Goal: Task Accomplishment & Management: Use online tool/utility

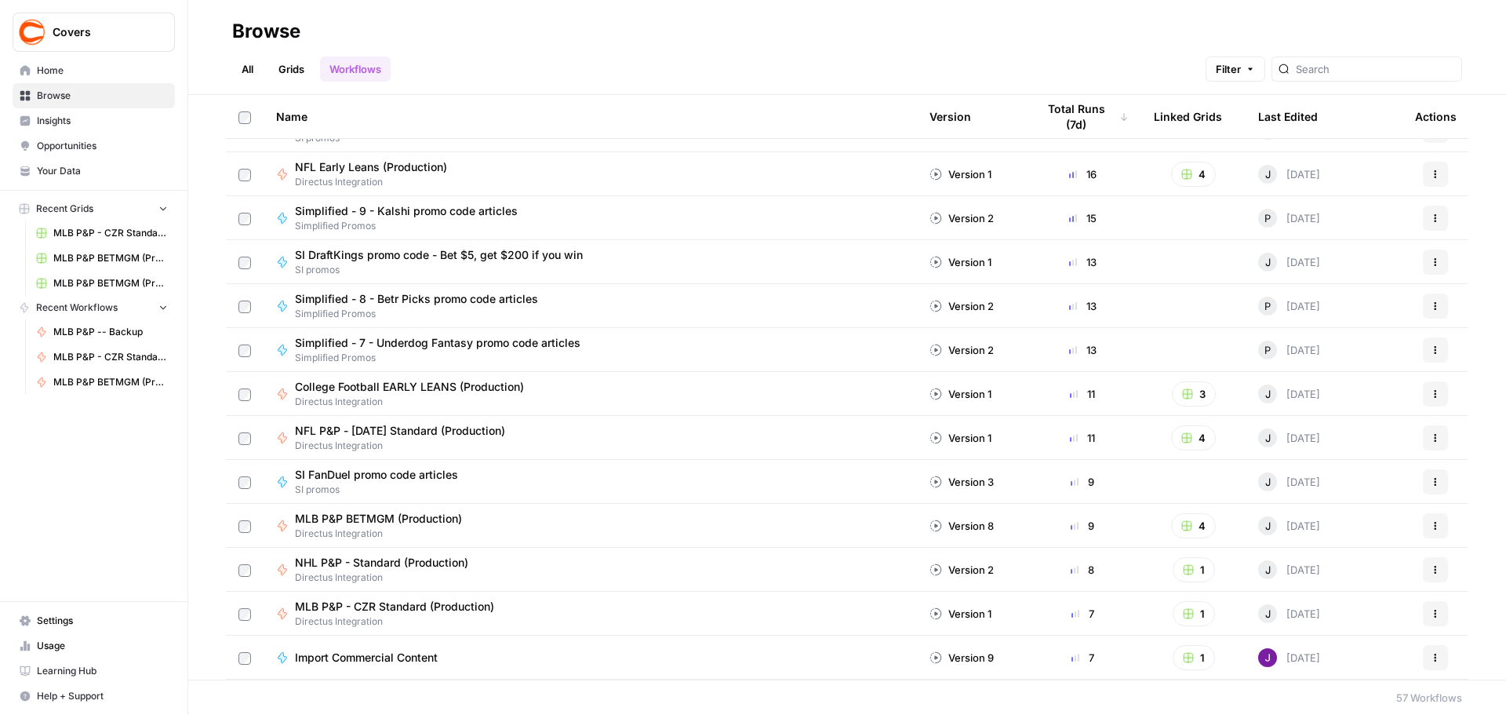
scroll to position [392, 0]
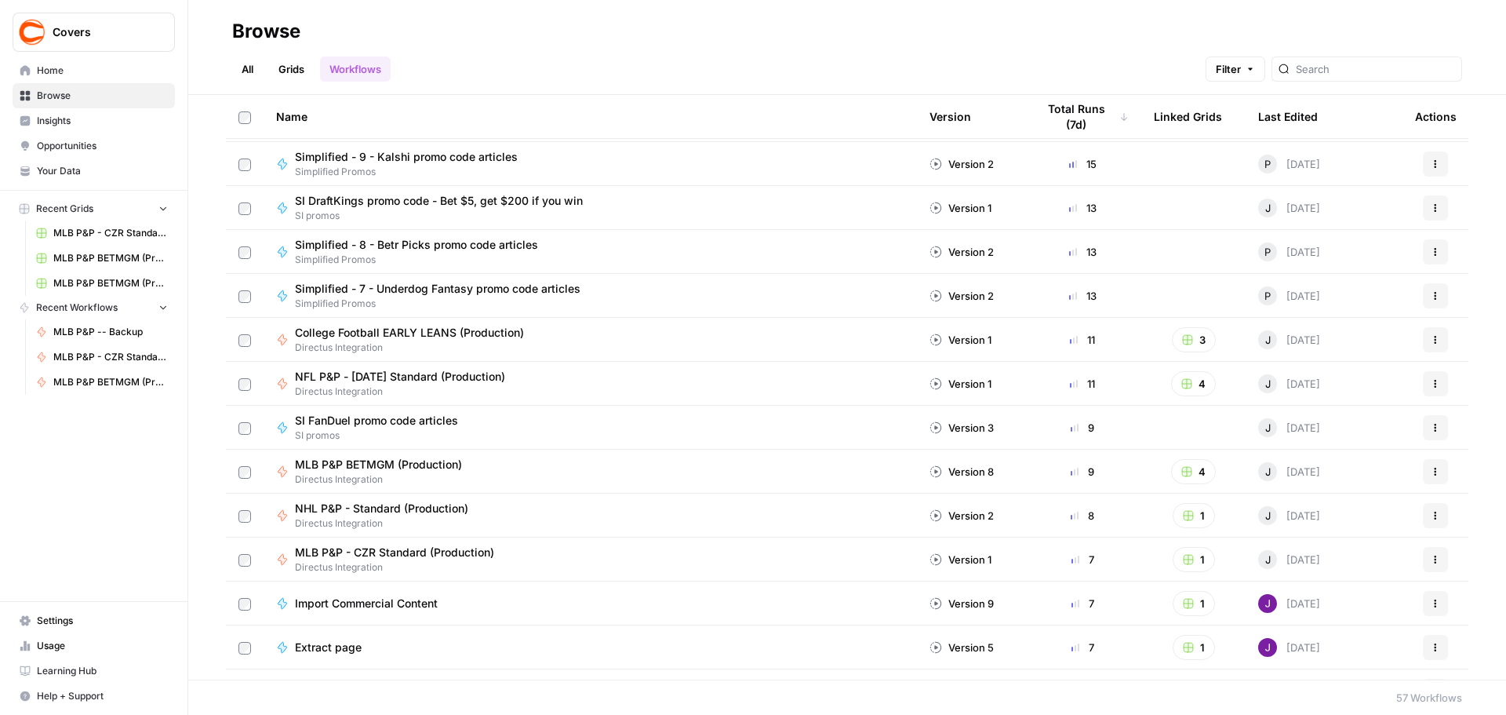
click at [415, 461] on span "MLB P&P BETMGM (Production)" at bounding box center [378, 465] width 167 height 16
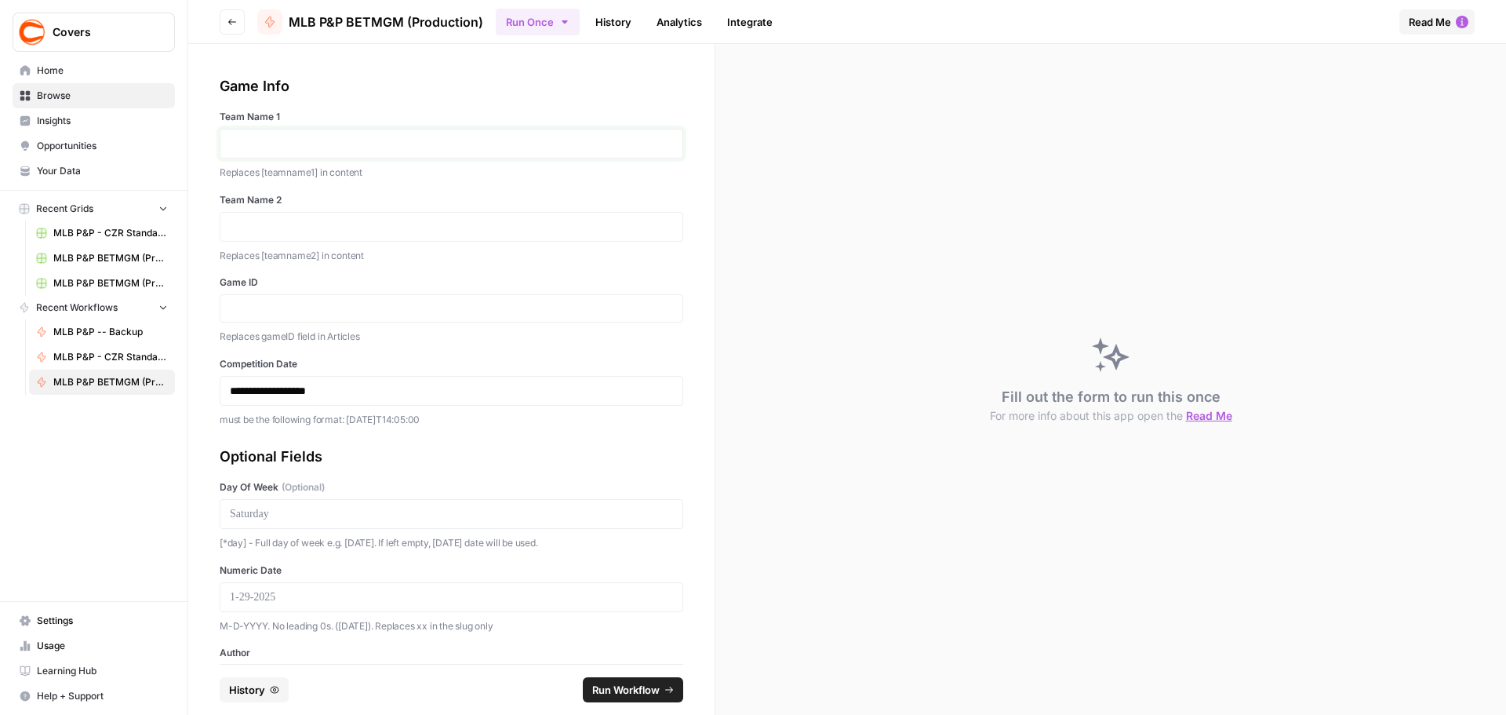
click at [335, 142] on p at bounding box center [451, 144] width 443 height 16
click at [260, 310] on input "Game ID" at bounding box center [451, 308] width 443 height 14
paste input "371668"
type input "371668"
click at [330, 393] on p "**********" at bounding box center [446, 391] width 432 height 16
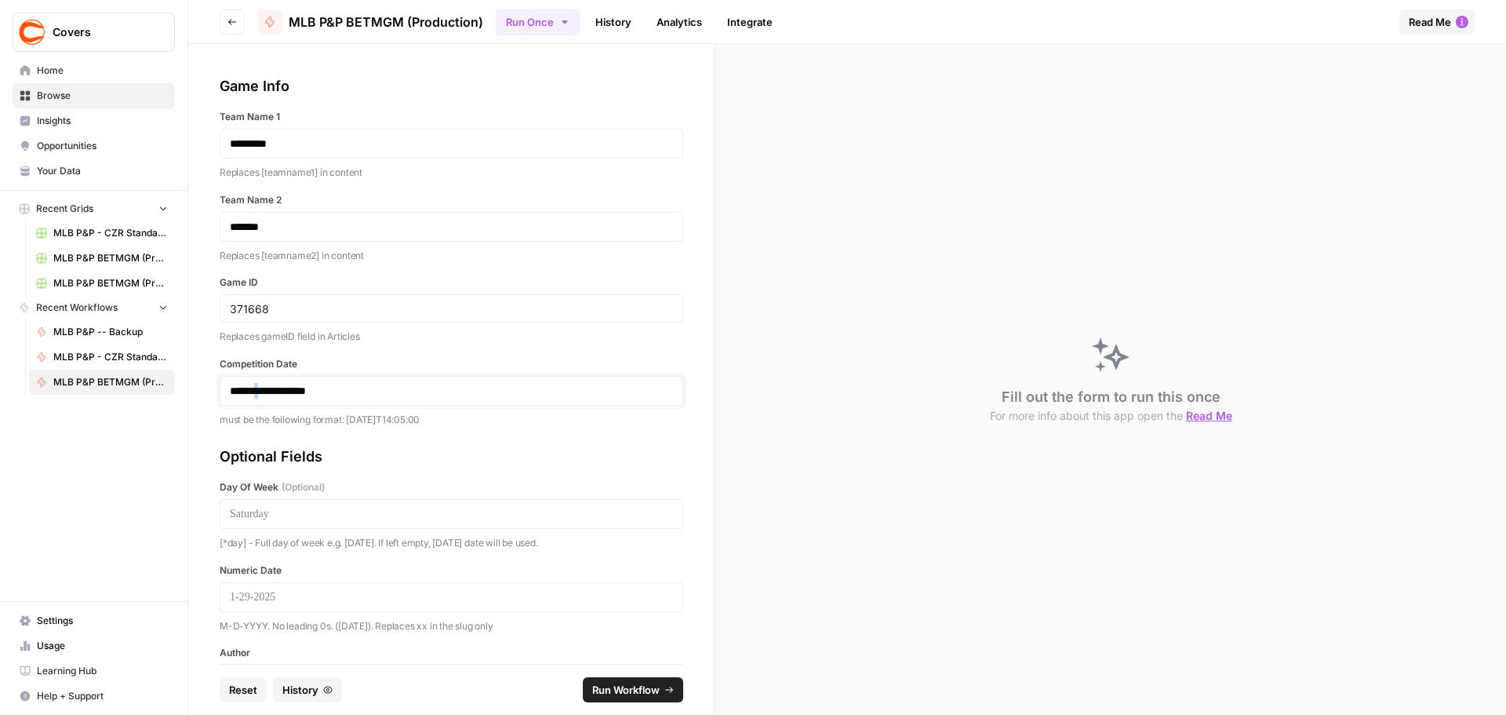
click at [272, 390] on p "**********" at bounding box center [446, 391] width 432 height 16
click at [312, 515] on p at bounding box center [451, 514] width 443 height 16
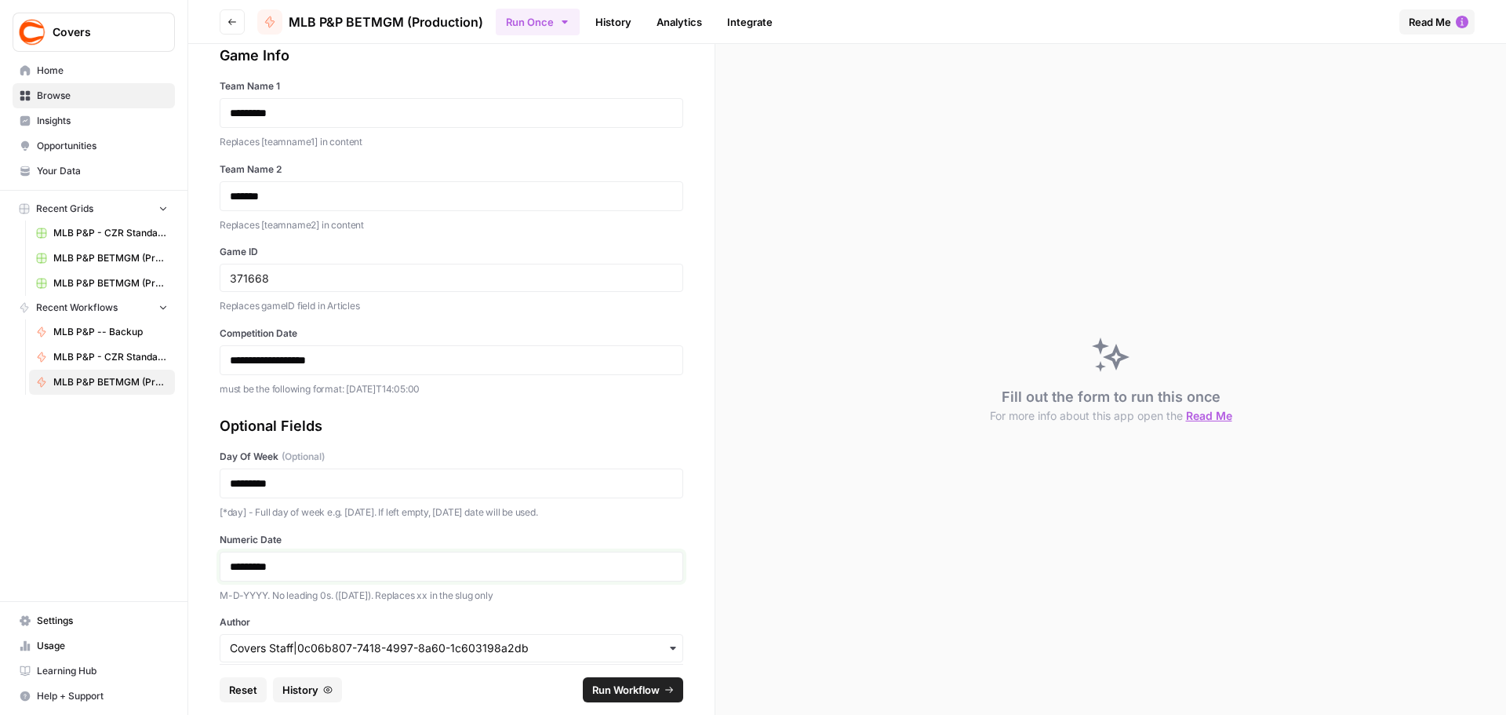
scroll to position [78, 0]
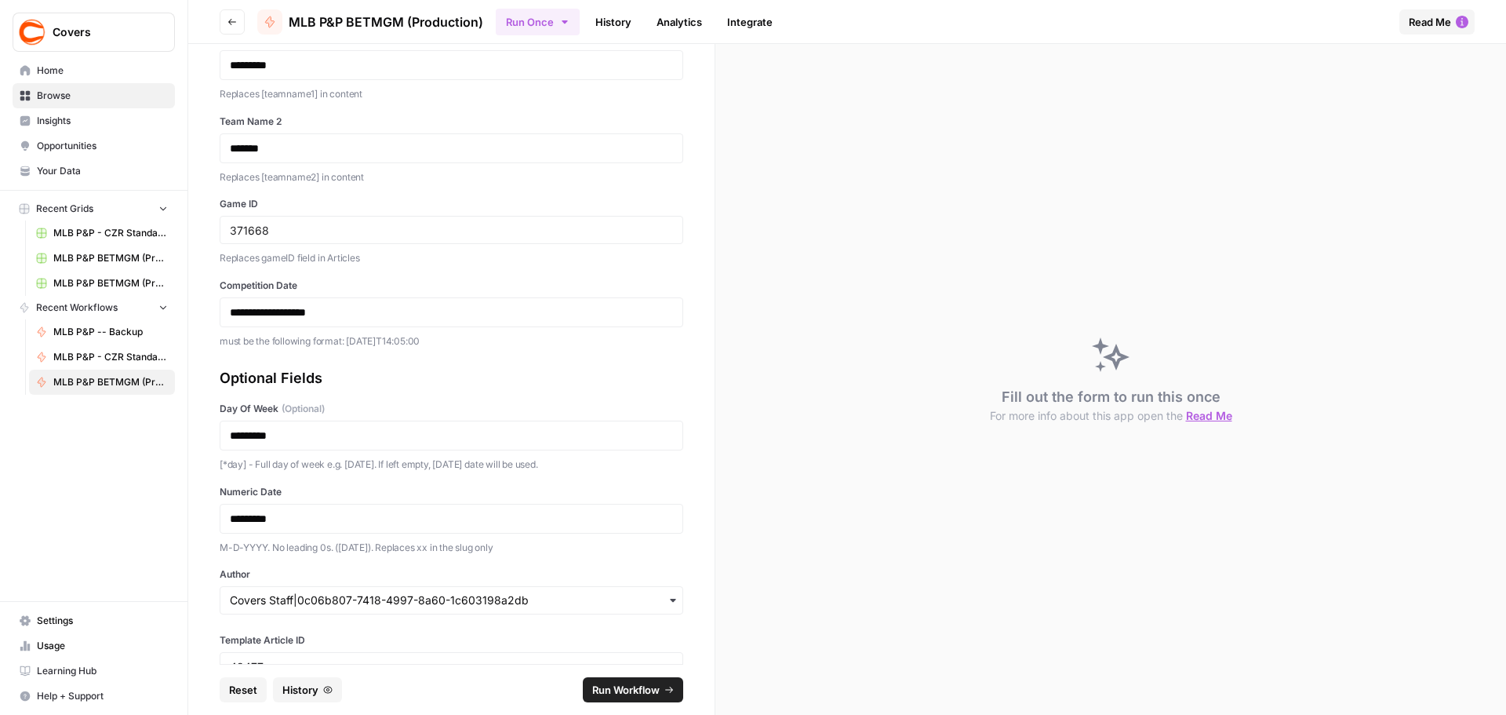
click at [309, 591] on div "button" at bounding box center [452, 600] width 464 height 28
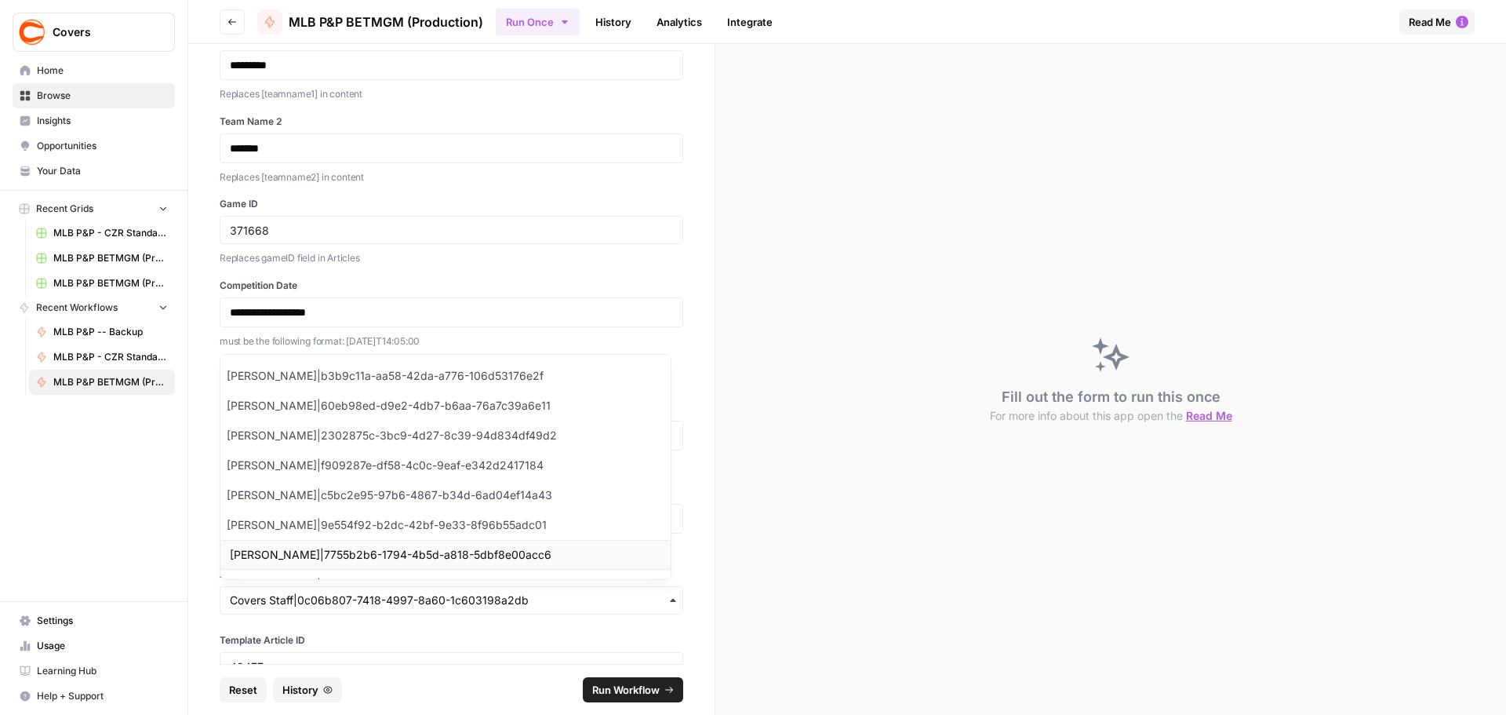
click at [335, 556] on div "[PERSON_NAME]|7755b2b6-1794-4b5d-a818-5dbf8e00acc6" at bounding box center [445, 555] width 450 height 30
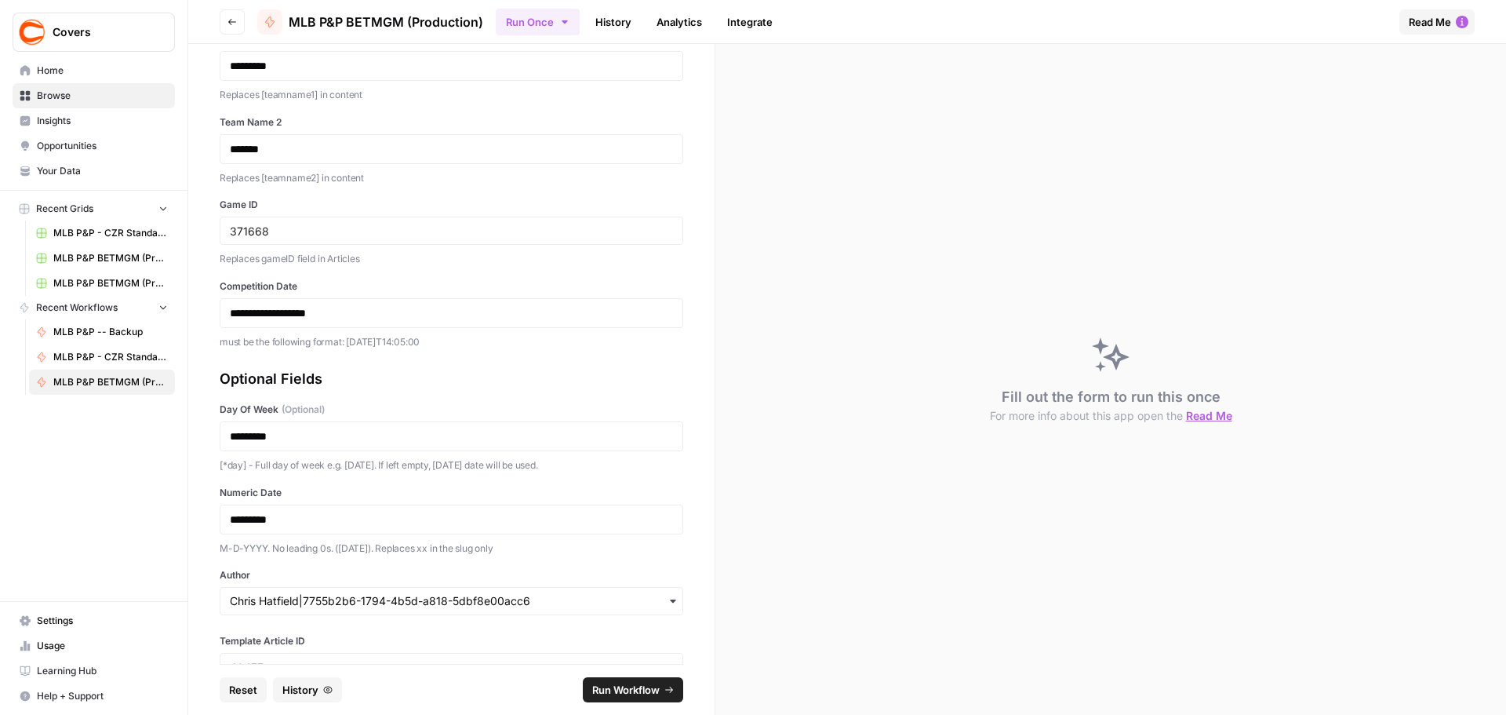
scroll to position [0, 0]
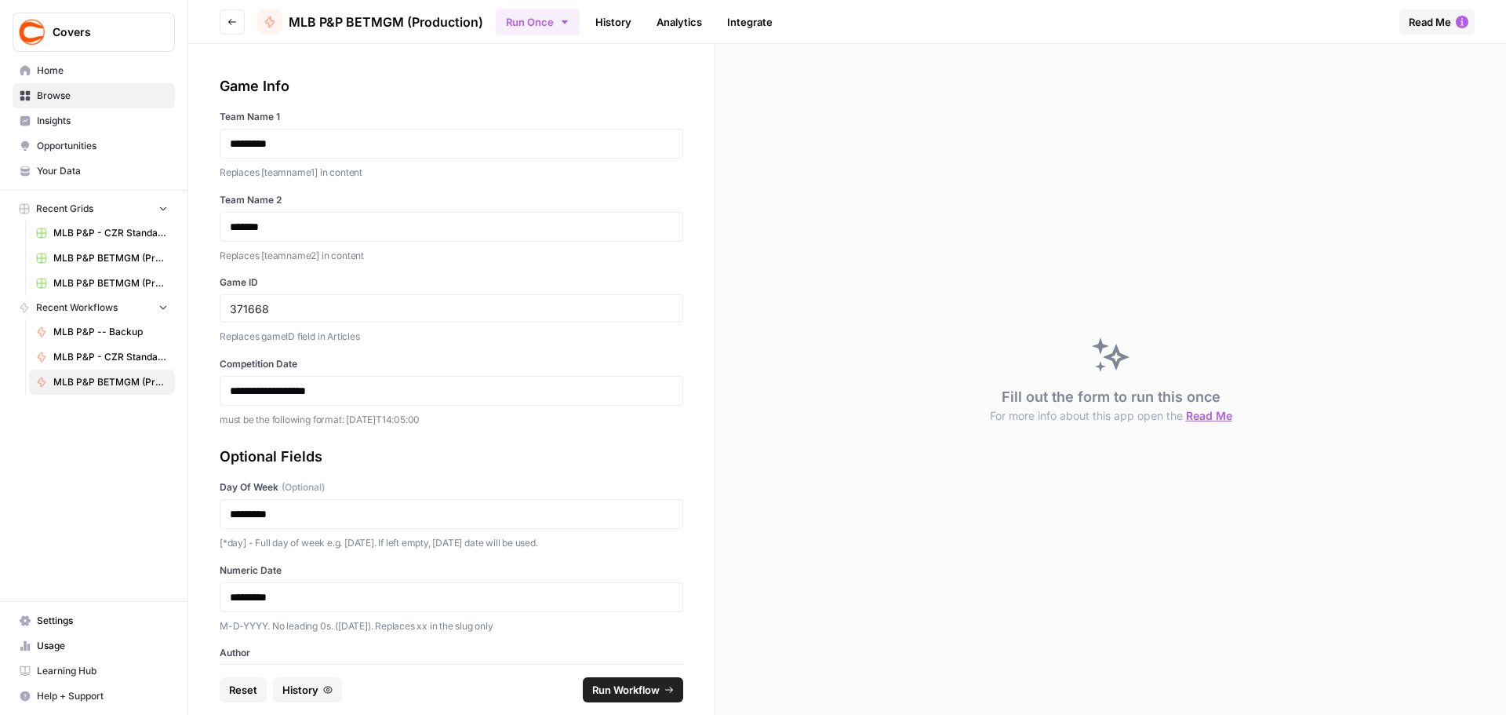
click at [664, 687] on button "Run Workflow" at bounding box center [633, 689] width 100 height 25
